Goal: Task Accomplishment & Management: Manage account settings

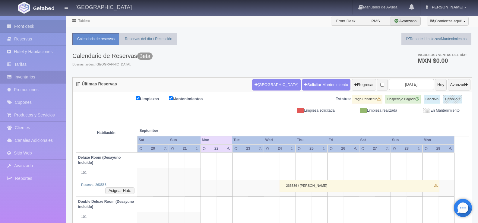
click at [39, 77] on link "Inventarios" at bounding box center [33, 77] width 66 height 12
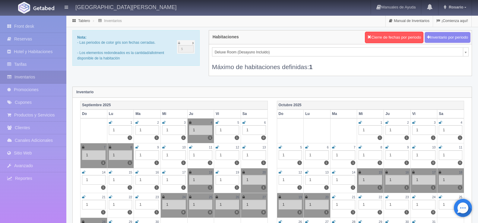
scroll to position [30, 0]
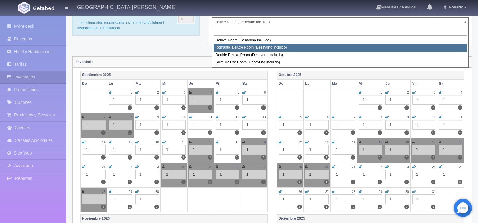
select select "625"
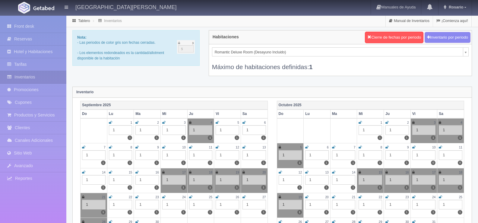
click at [243, 195] on link at bounding box center [243, 196] width 3 height 5
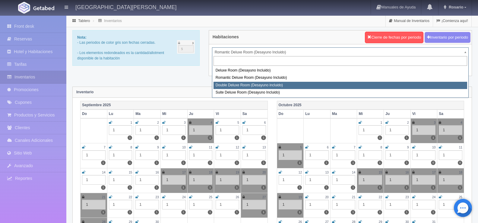
select select "627"
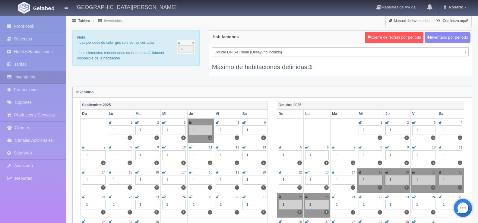
click at [243, 197] on icon at bounding box center [243, 197] width 3 height 4
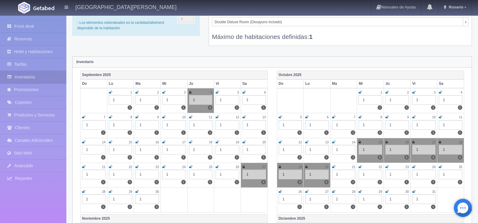
click at [83, 192] on icon at bounding box center [83, 191] width 3 height 4
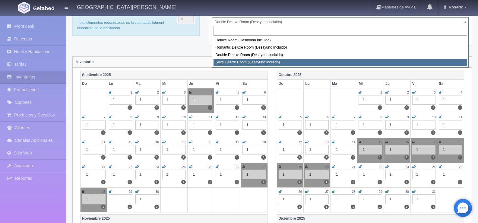
select select "628"
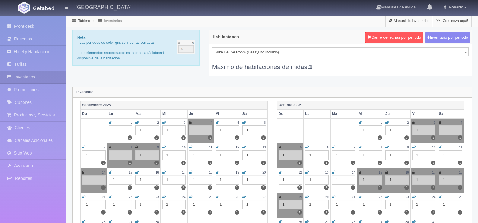
click at [243, 197] on icon at bounding box center [243, 197] width 3 height 4
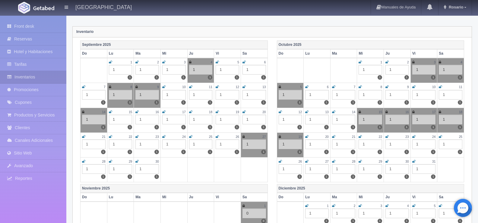
click at [83, 163] on icon at bounding box center [83, 161] width 3 height 4
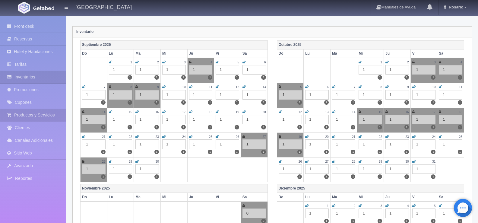
scroll to position [0, 0]
